Goal: Transaction & Acquisition: Purchase product/service

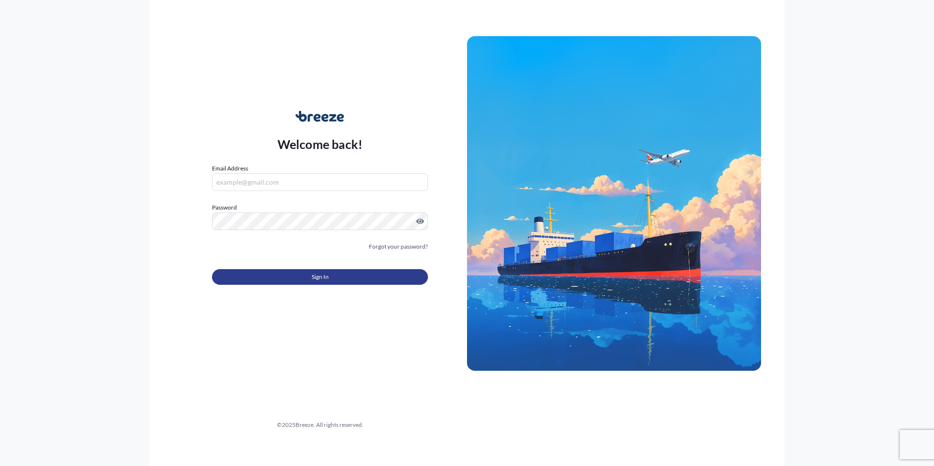
type input "[PERSON_NAME][EMAIL_ADDRESS][PERSON_NAME][DOMAIN_NAME]"
click at [274, 285] on form "Email Address [PERSON_NAME][EMAIL_ADDRESS][PERSON_NAME][DOMAIN_NAME] Password M…" at bounding box center [320, 230] width 216 height 133
click at [275, 281] on button "Sign In" at bounding box center [320, 277] width 216 height 16
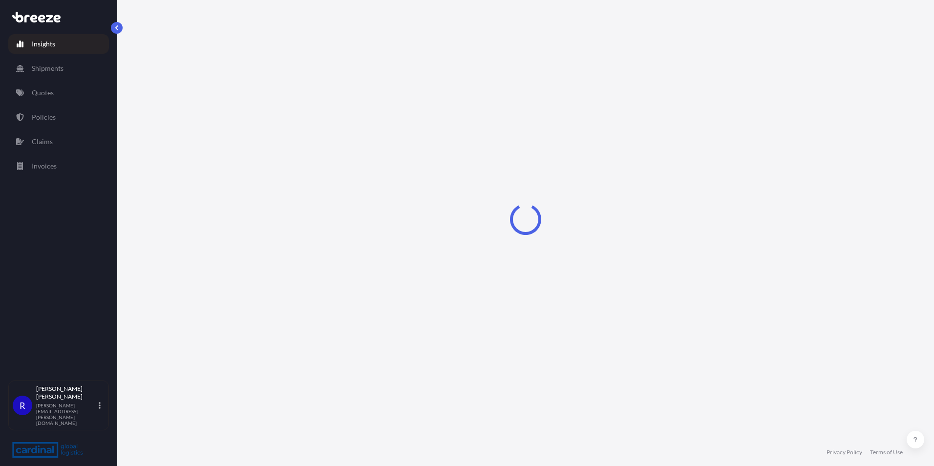
select select "2025"
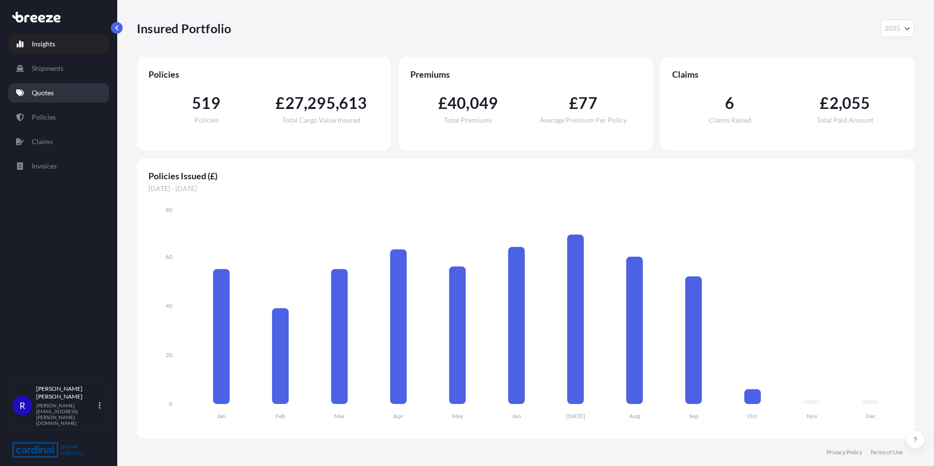
click at [81, 93] on link "Quotes" at bounding box center [58, 93] width 101 height 20
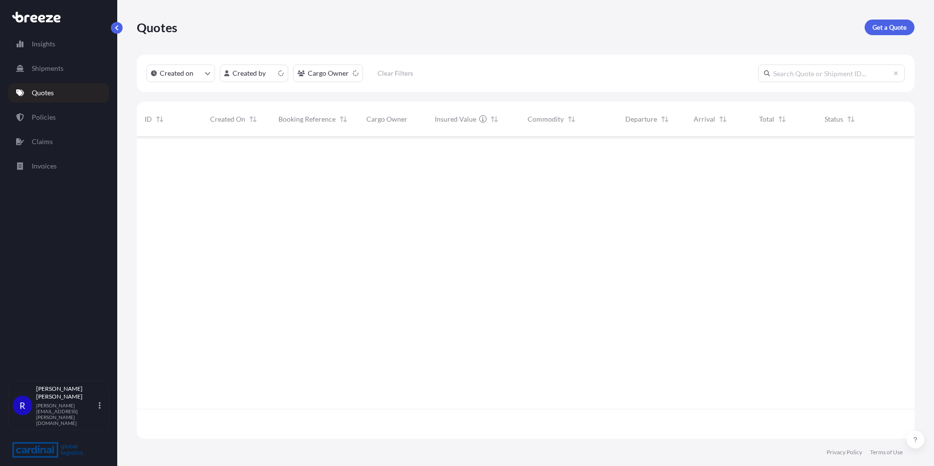
scroll to position [300, 771]
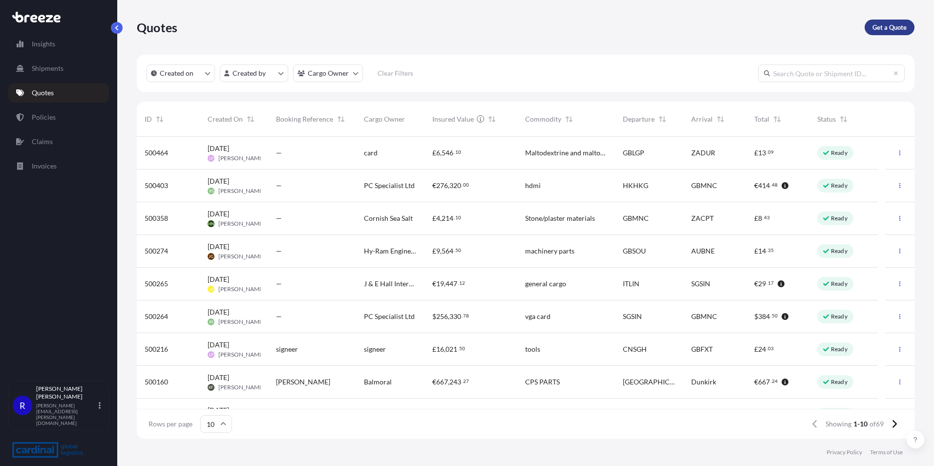
click at [881, 27] on p "Get a Quote" at bounding box center [890, 27] width 34 height 10
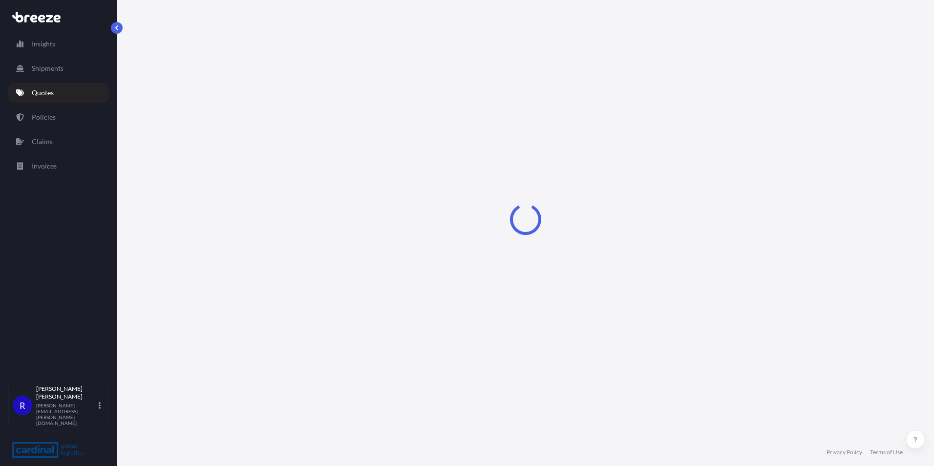
select select "Sea"
select select "1"
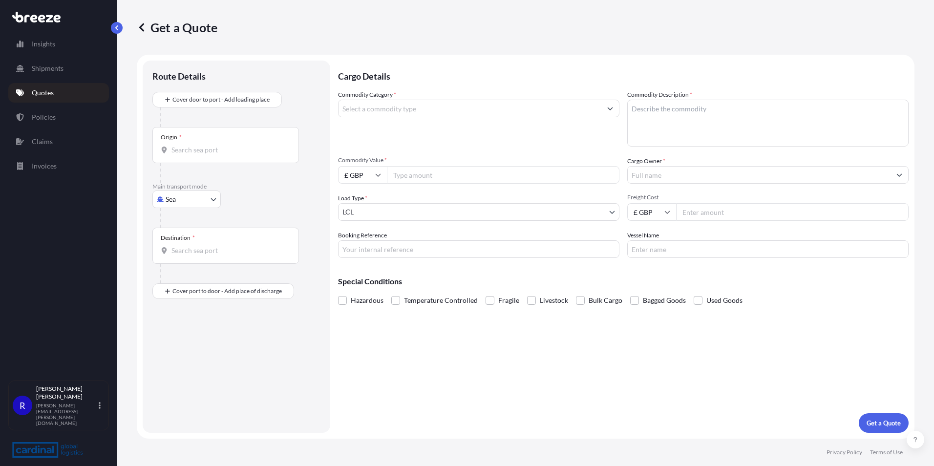
click at [192, 199] on body "Insights Shipments Quotes Policies Claims Invoices R [PERSON_NAME] [PERSON_NAME…" at bounding box center [467, 233] width 934 height 466
click at [179, 261] on span "Road" at bounding box center [179, 260] width 16 height 10
select select "Road"
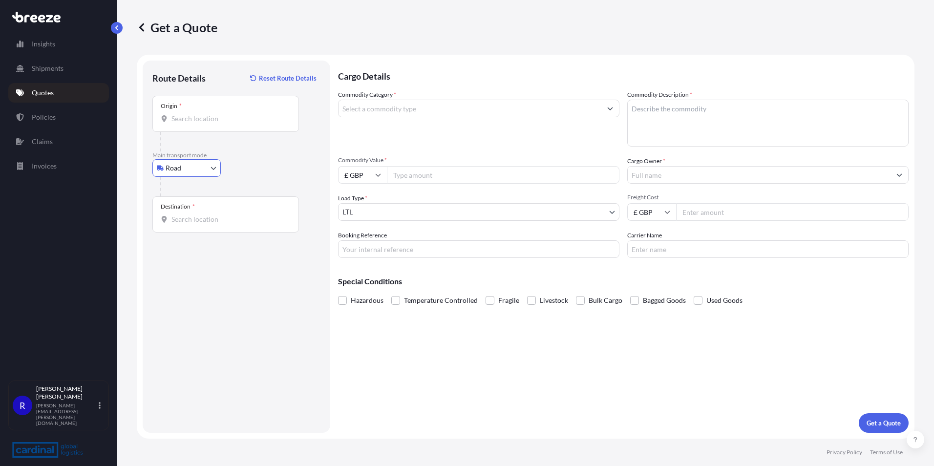
click at [210, 124] on div "Origin *" at bounding box center [225, 114] width 147 height 36
click at [210, 124] on input "Origin *" at bounding box center [229, 119] width 115 height 10
click at [210, 124] on div "Origin *" at bounding box center [225, 114] width 147 height 36
click at [210, 124] on input "Origin *" at bounding box center [229, 119] width 115 height 10
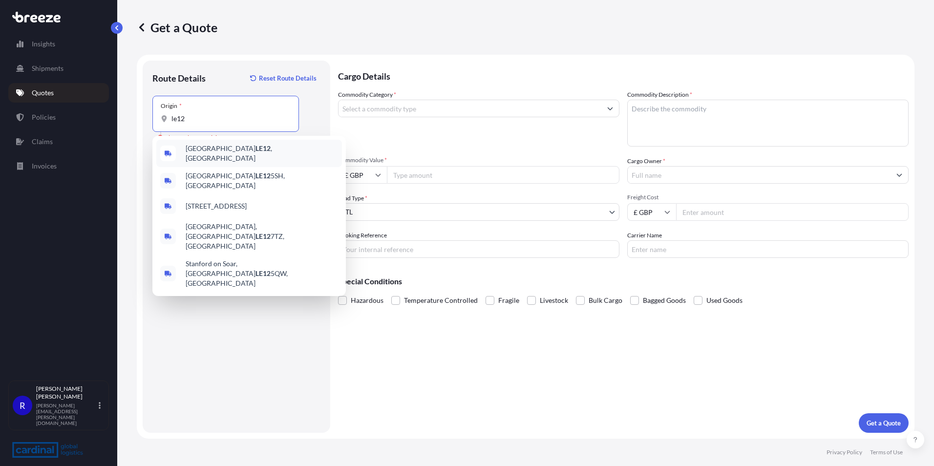
click at [221, 150] on span "Loughborough LE12 , [GEOGRAPHIC_DATA]" at bounding box center [262, 154] width 152 height 20
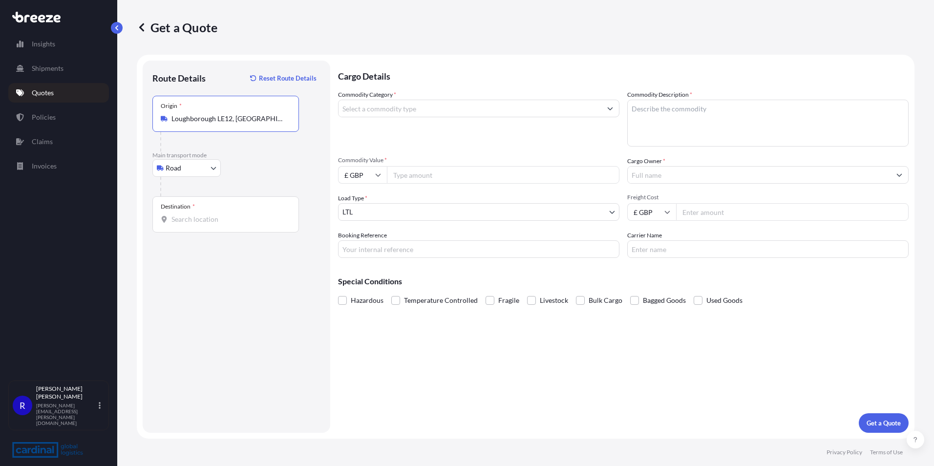
type input "Loughborough LE12, [GEOGRAPHIC_DATA]"
click at [865, 320] on div "Cargo Details Commodity Category * Commodity Description * Commodity Value * £ …" at bounding box center [623, 247] width 571 height 372
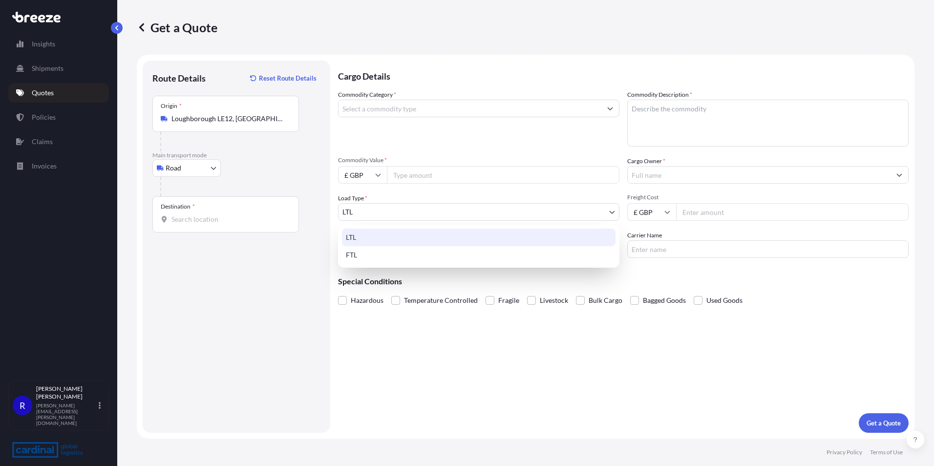
click at [402, 212] on body "5 options available. Insights Shipments Quotes Policies Claims Invoices R [PERS…" at bounding box center [467, 233] width 934 height 466
click at [395, 254] on div "FTL" at bounding box center [479, 255] width 274 height 18
select select "2"
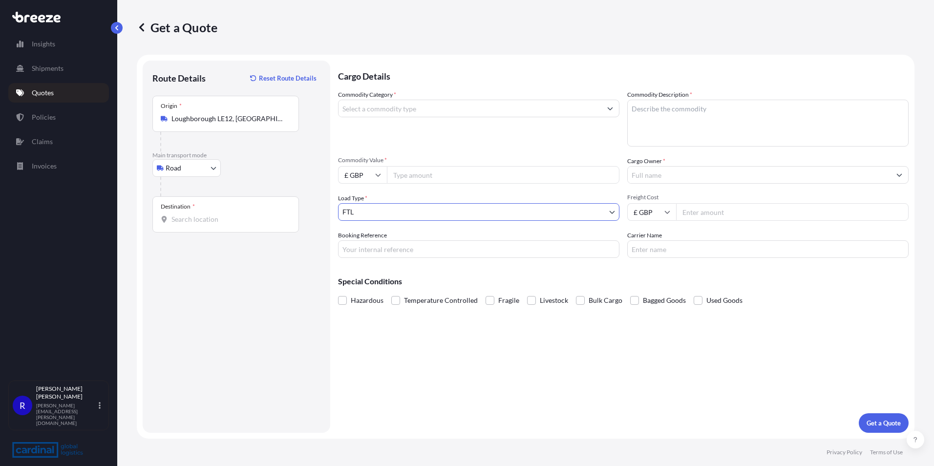
click at [208, 213] on div "Destination *" at bounding box center [225, 214] width 147 height 36
click at [208, 215] on input "Destination *" at bounding box center [229, 220] width 115 height 10
click at [184, 230] on div "Destination *" at bounding box center [225, 214] width 147 height 36
click at [184, 224] on input "Destination * Please select a destination" at bounding box center [229, 220] width 115 height 10
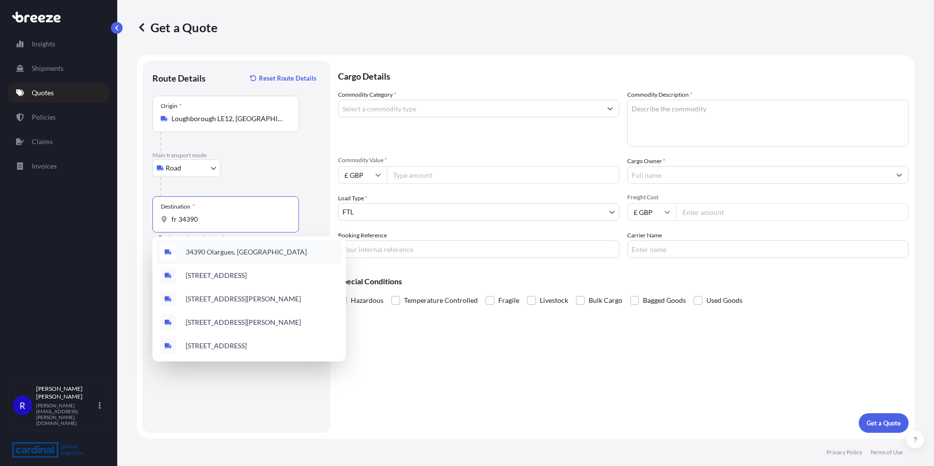
click at [215, 251] on span "34390 Olargues, [GEOGRAPHIC_DATA]" at bounding box center [246, 252] width 121 height 10
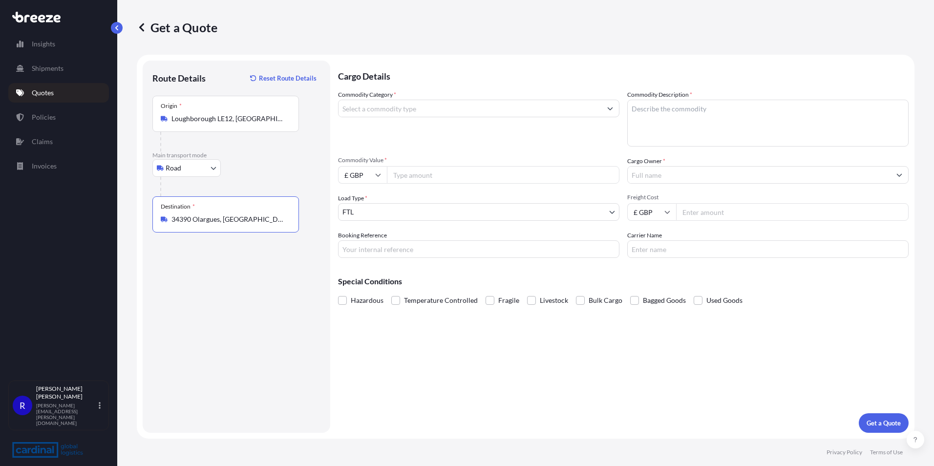
type input "34390 Olargues, [GEOGRAPHIC_DATA]"
click at [416, 178] on input "Commodity Value *" at bounding box center [503, 175] width 233 height 18
type input "25550.03"
click at [410, 258] on input "Booking Reference" at bounding box center [478, 249] width 281 height 18
type input "2PER5040045"
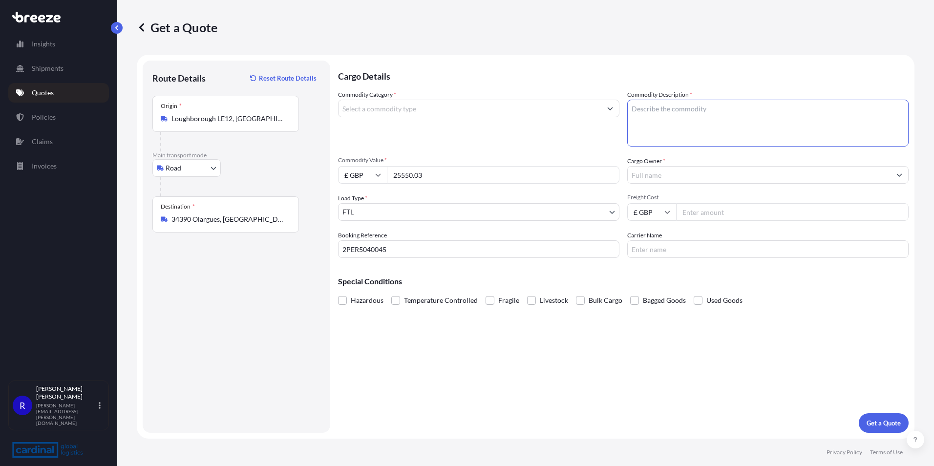
click at [680, 125] on textarea "Commodity Description *" at bounding box center [767, 123] width 281 height 47
type textarea "FURNITURE"
click at [446, 108] on input "Commodity Category *" at bounding box center [470, 109] width 263 height 18
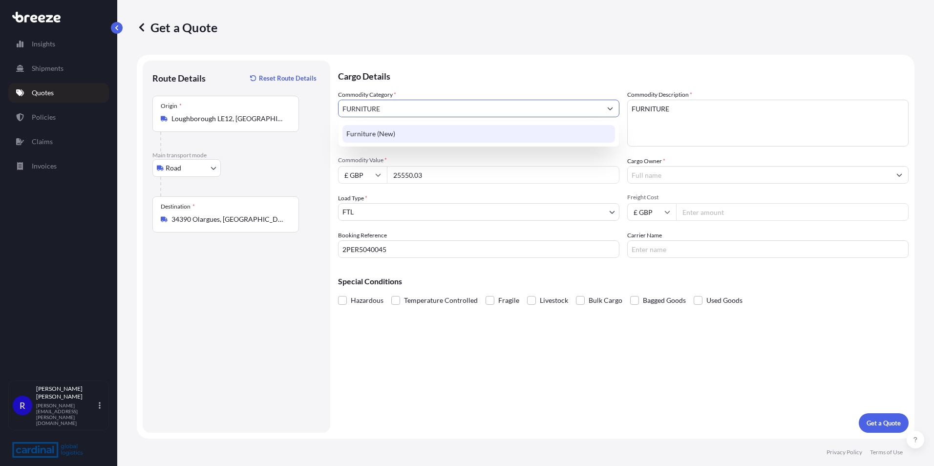
type input "FURNITURE"
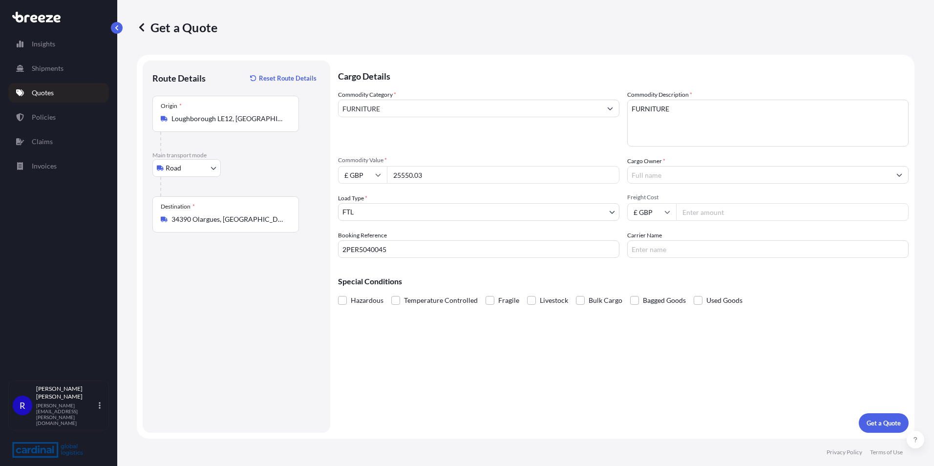
click at [660, 180] on input "Cargo Owner *" at bounding box center [759, 175] width 263 height 18
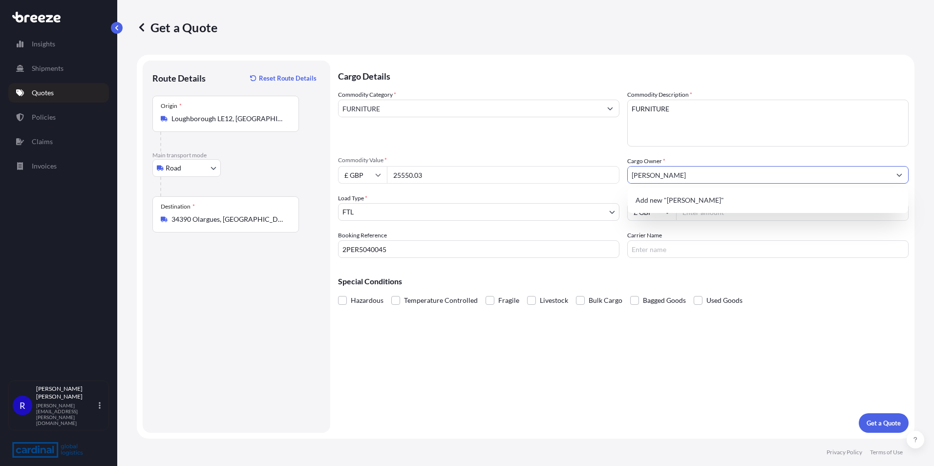
type input "[PERSON_NAME]"
click at [710, 350] on div "Cargo Details Commodity Category * FURNITURE Commodity Description * FURNITURE …" at bounding box center [623, 247] width 571 height 372
drag, startPoint x: 774, startPoint y: 298, endPoint x: 772, endPoint y: 291, distance: 7.4
click at [774, 298] on div "Hazardous Temperature Controlled Fragile Livestock Bulk Cargo Bagged Goods Used…" at bounding box center [623, 300] width 571 height 15
click at [676, 241] on input "Carrier Name" at bounding box center [767, 249] width 281 height 18
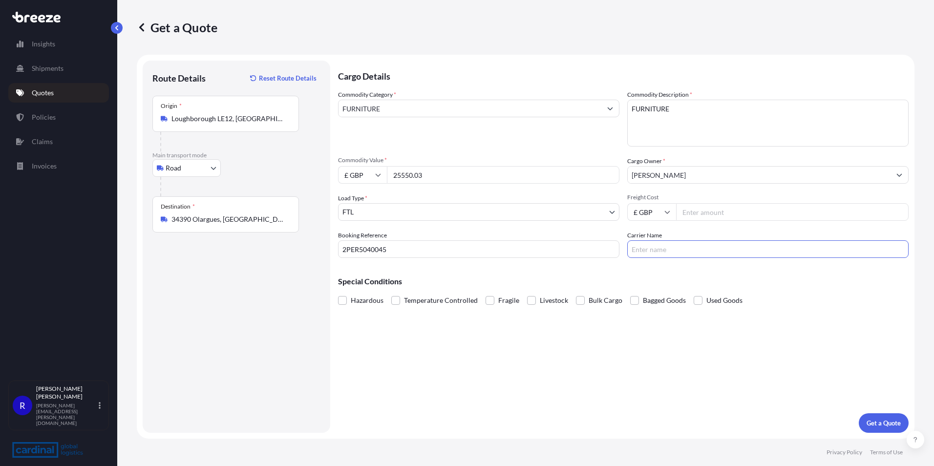
click at [710, 212] on input "Freight Cost" at bounding box center [792, 212] width 233 height 18
type input "1900.00"
click at [881, 429] on button "Get a Quote" at bounding box center [884, 423] width 50 height 20
click at [472, 98] on div "Commodity Category * FURNITURE Please select a commodity category" at bounding box center [478, 118] width 281 height 57
click at [478, 108] on input "FURNITURE" at bounding box center [470, 109] width 263 height 18
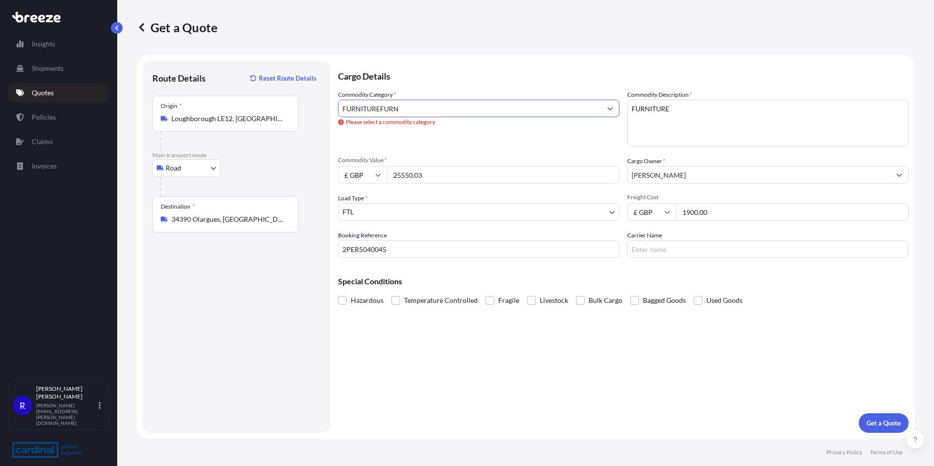
drag, startPoint x: 407, startPoint y: 110, endPoint x: 418, endPoint y: 107, distance: 11.5
click at [408, 110] on input "FURNITUREFURN" at bounding box center [470, 109] width 263 height 18
drag, startPoint x: 418, startPoint y: 107, endPoint x: 315, endPoint y: 104, distance: 102.7
click at [315, 104] on form "Route Details Reset Route Details Place of loading Road Road Rail Origin * [GEO…" at bounding box center [526, 247] width 778 height 384
type input "Furniture (New)"
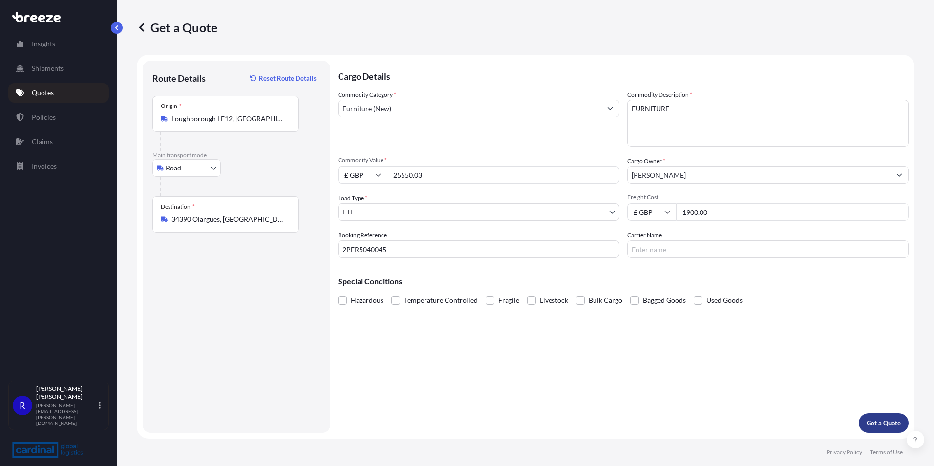
click at [897, 421] on p "Get a Quote" at bounding box center [884, 423] width 34 height 10
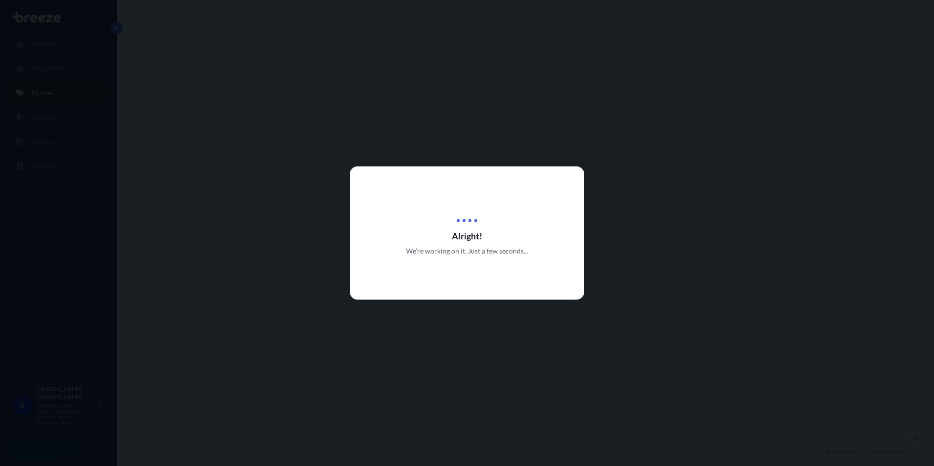
select select "Road"
select select "2"
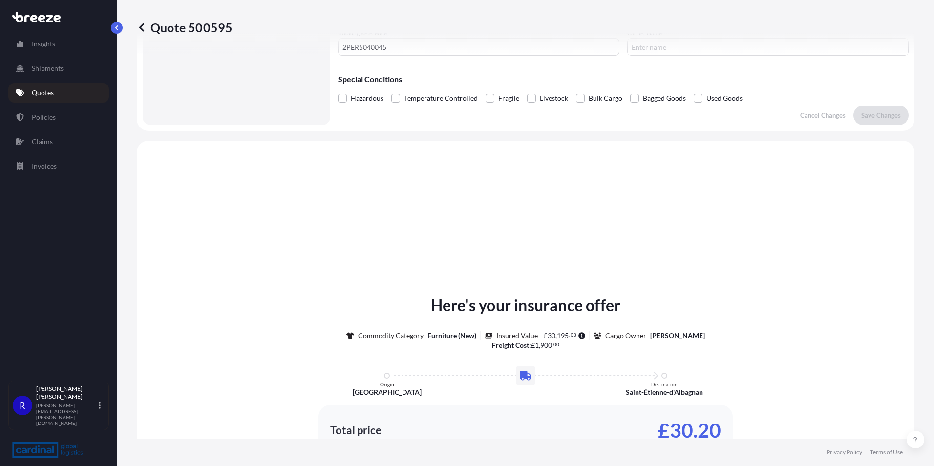
scroll to position [294, 0]
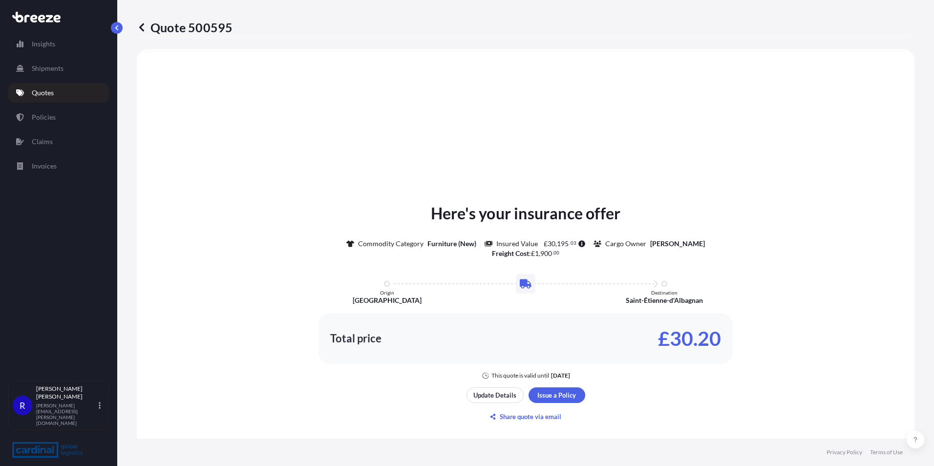
click at [855, 323] on div "Here's your insurance offer Commodity Category Furniture (New) Insured Value £ …" at bounding box center [525, 291] width 751 height 178
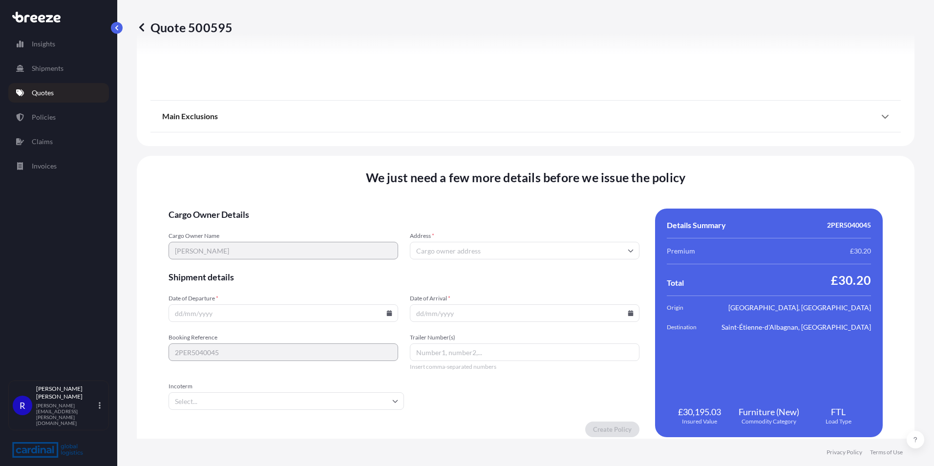
scroll to position [1085, 0]
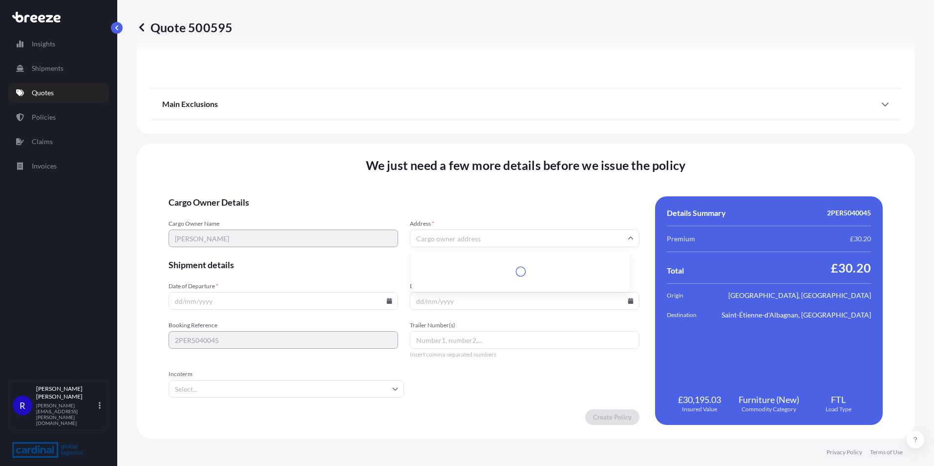
click at [429, 238] on input "Address *" at bounding box center [525, 239] width 230 height 18
click at [767, 167] on div "We just need a few more details before we issue the policy Cargo Owner Details …" at bounding box center [526, 291] width 778 height 295
click at [454, 240] on input "Address *" at bounding box center [525, 239] width 230 height 18
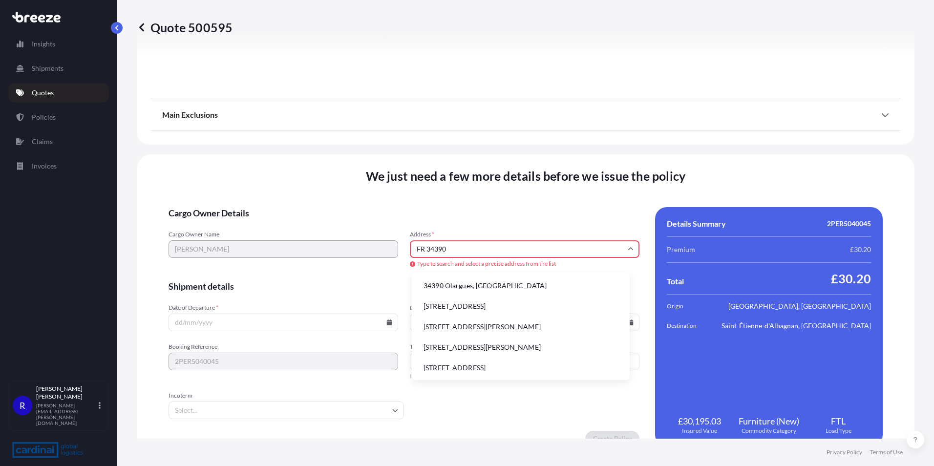
click at [469, 286] on li "34390 Olargues, [GEOGRAPHIC_DATA]" at bounding box center [521, 286] width 210 height 19
type input "34390 [GEOGRAPHIC_DATA]-d'Albagnan, [GEOGRAPHIC_DATA]"
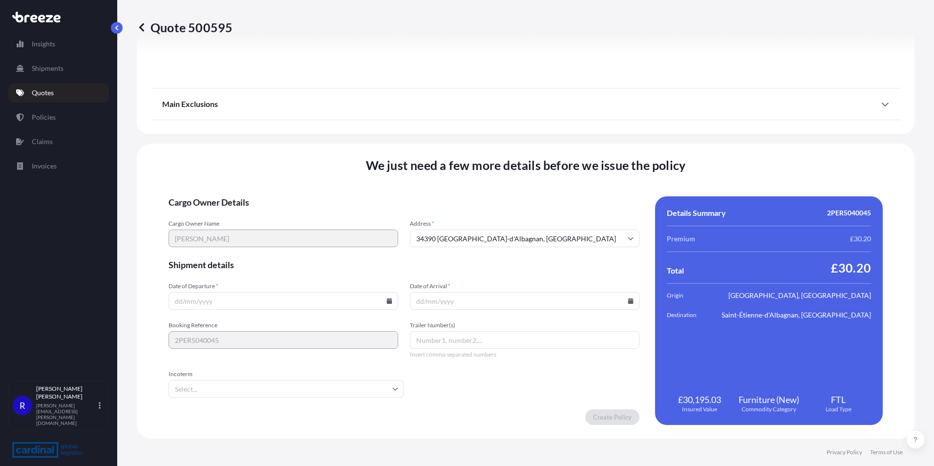
click at [258, 305] on input "Date of Departure *" at bounding box center [284, 301] width 230 height 18
click at [268, 393] on input "Incoterm" at bounding box center [287, 389] width 236 height 18
click at [211, 330] on li "DDP" at bounding box center [294, 326] width 216 height 19
click at [466, 304] on input "Date of Arrival *" at bounding box center [525, 301] width 230 height 18
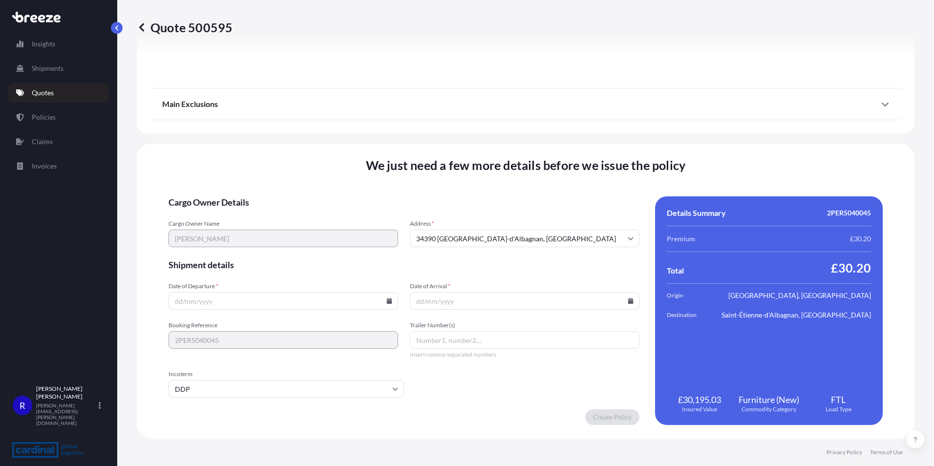
click at [392, 299] on icon at bounding box center [389, 301] width 6 height 6
click at [225, 198] on button "6" at bounding box center [223, 196] width 16 height 16
type input "[DATE]"
click at [628, 303] on icon at bounding box center [630, 301] width 5 height 6
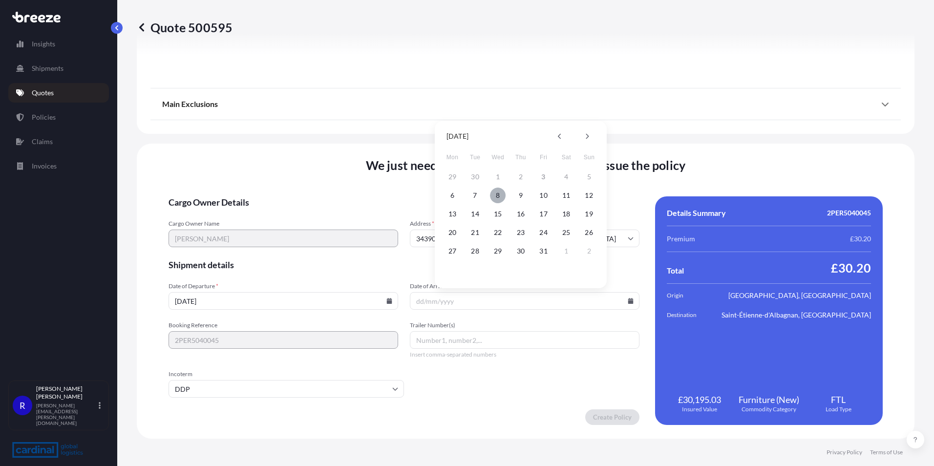
click at [494, 200] on button "8" at bounding box center [498, 196] width 16 height 16
type input "[DATE]"
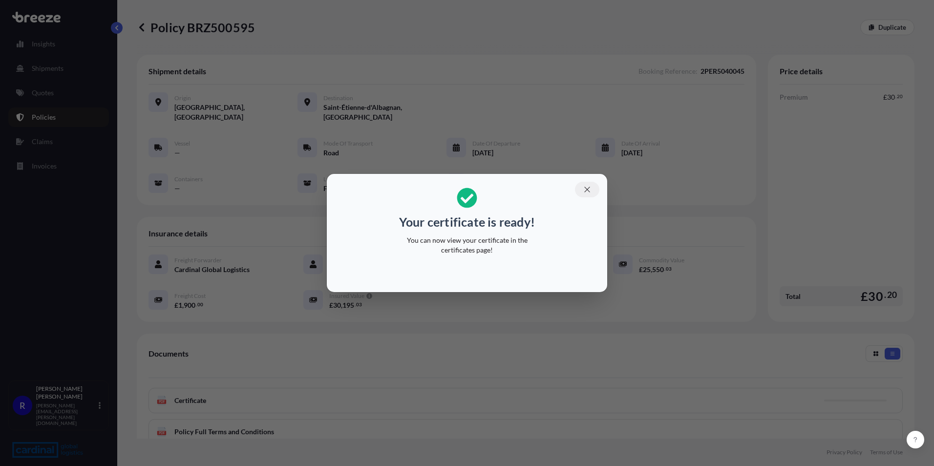
click at [588, 192] on icon "button" at bounding box center [587, 189] width 9 height 9
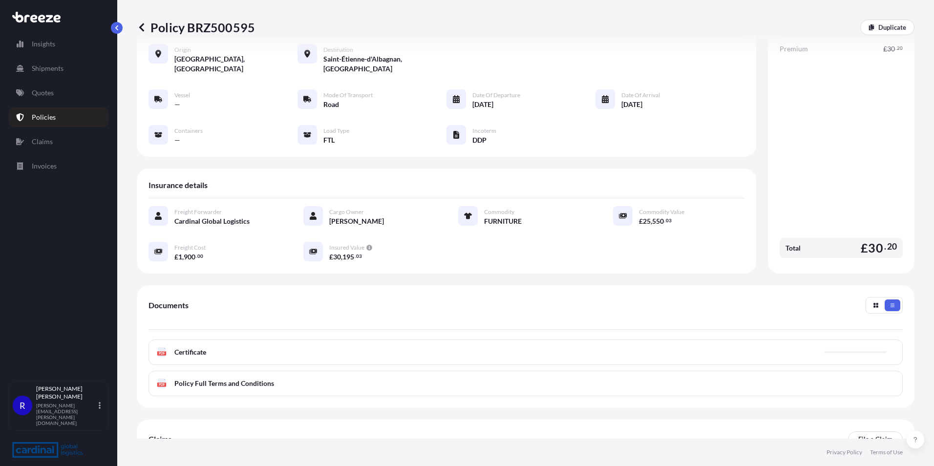
scroll to position [112, 0]
